Goal: Task Accomplishment & Management: Manage account settings

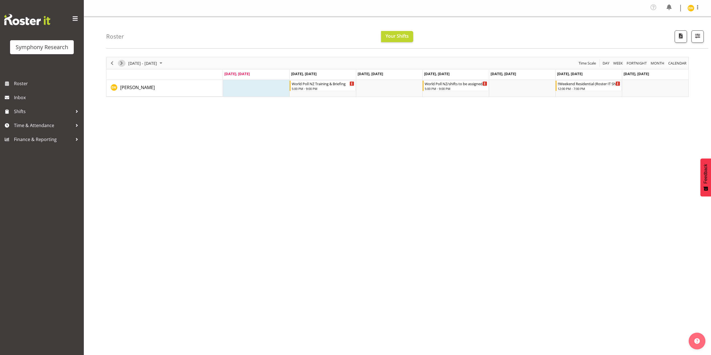
click at [120, 62] on span "Next" at bounding box center [121, 63] width 7 height 7
click at [111, 63] on span "Previous" at bounding box center [112, 63] width 7 height 7
click at [38, 127] on span "Time & Attendance" at bounding box center [43, 125] width 59 height 8
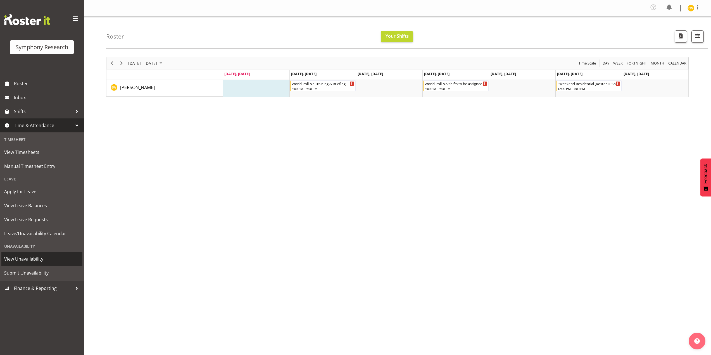
click at [17, 259] on span "View Unavailability" at bounding box center [41, 259] width 75 height 8
